Goal: Find specific page/section: Find specific page/section

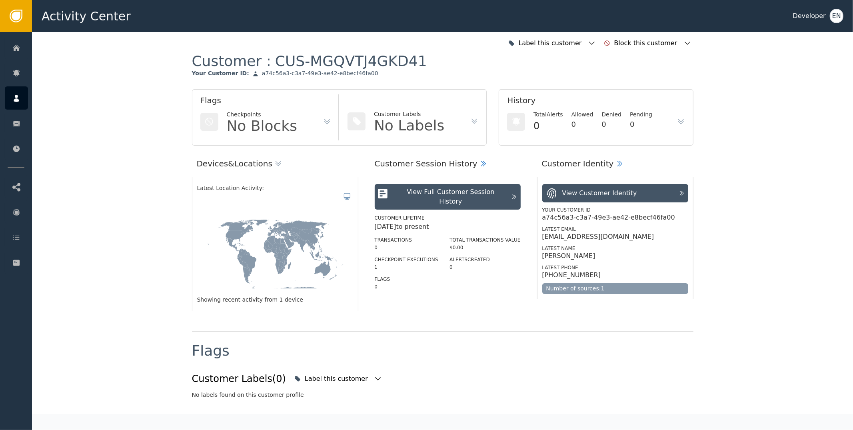
click at [590, 237] on div "[EMAIL_ADDRESS][DOMAIN_NAME]" at bounding box center [598, 237] width 112 height 8
click at [544, 255] on div "[PERSON_NAME]" at bounding box center [568, 256] width 53 height 8
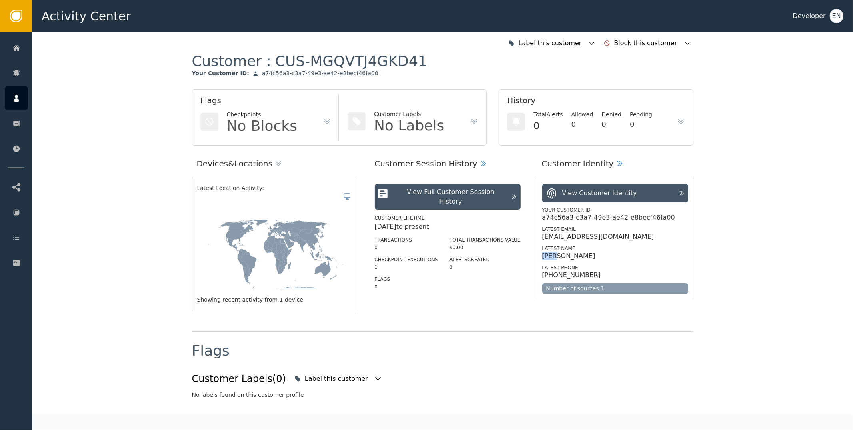
copy div "[PERSON_NAME]"
click at [590, 237] on div "[EMAIL_ADDRESS][DOMAIN_NAME]" at bounding box center [598, 237] width 112 height 8
copy div "[EMAIL_ADDRESS][DOMAIN_NAME]"
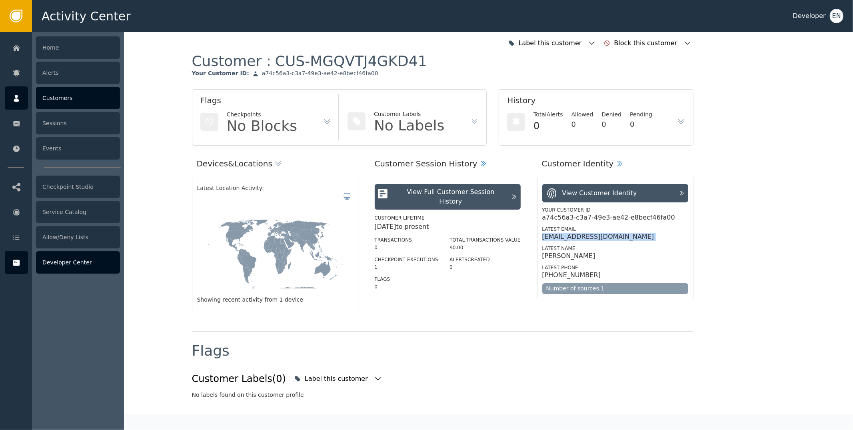
click at [20, 262] on div at bounding box center [16, 262] width 23 height 23
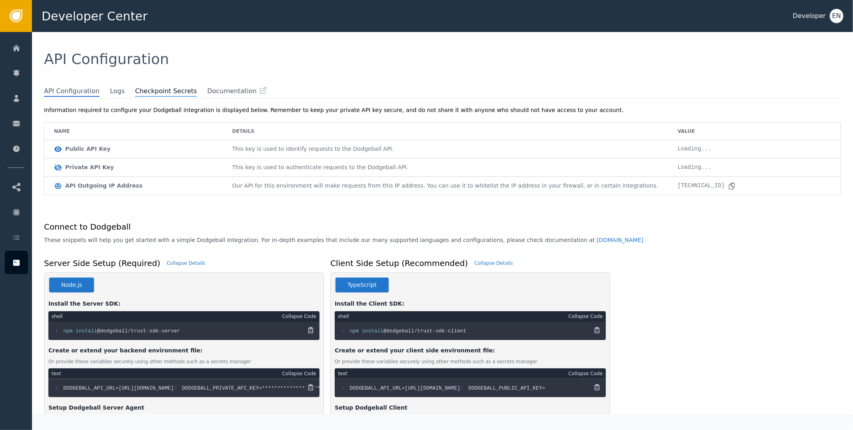
click at [140, 90] on span "Checkpoint Secrets" at bounding box center [166, 91] width 62 height 10
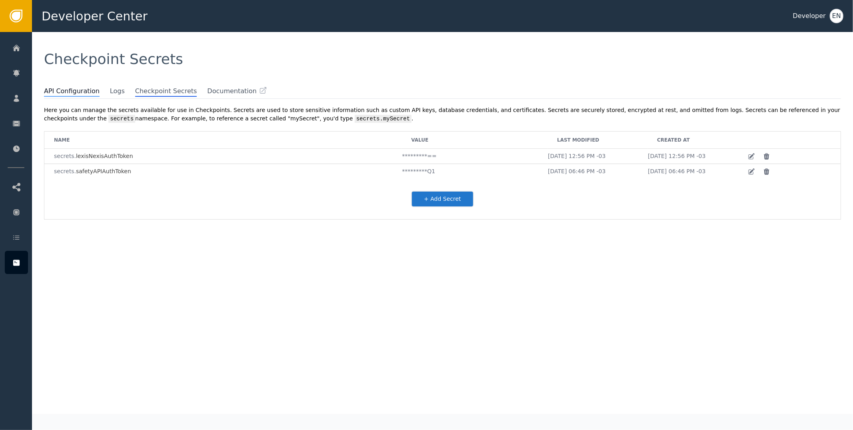
click at [84, 92] on span "API Configuration" at bounding box center [72, 91] width 56 height 10
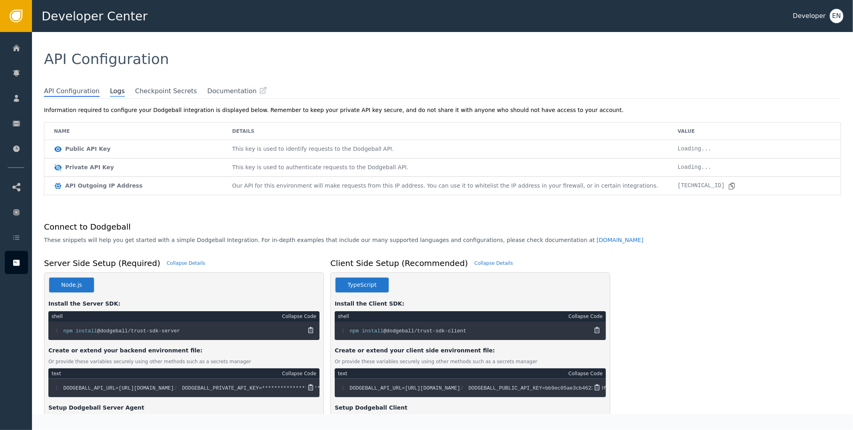
click at [110, 91] on span "Logs" at bounding box center [117, 91] width 15 height 10
